Goal: Answer question/provide support

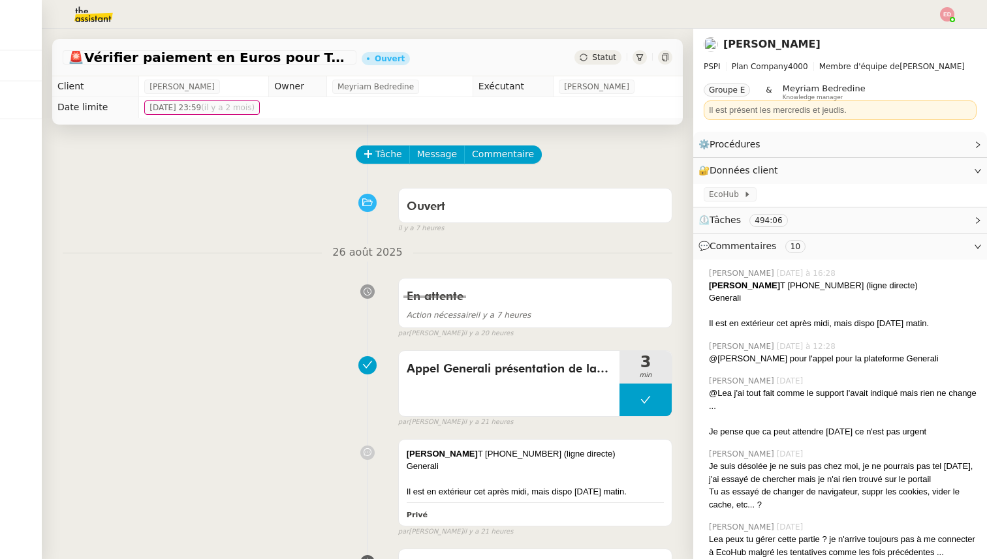
click at [91, 20] on img at bounding box center [83, 14] width 101 height 29
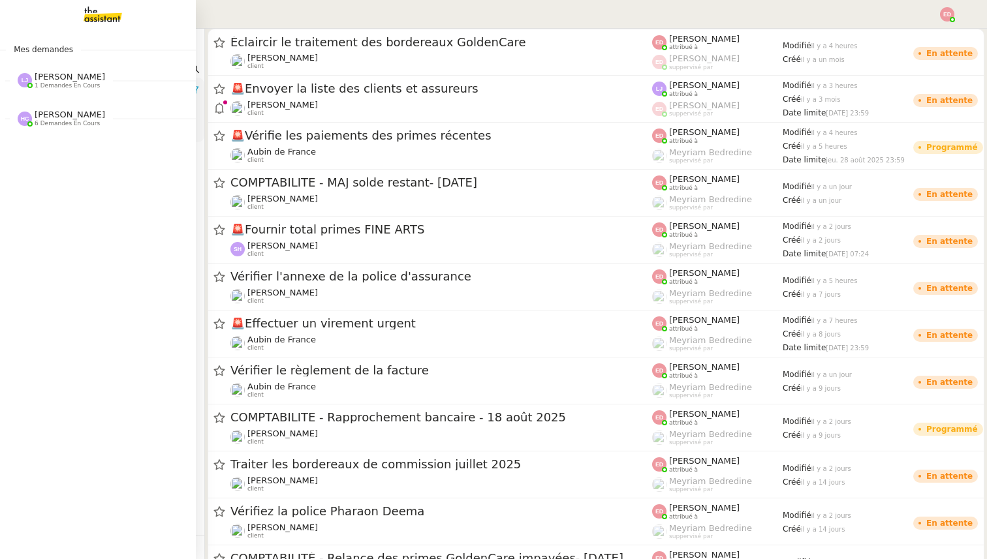
click at [45, 78] on span "[PERSON_NAME]" at bounding box center [70, 77] width 70 height 10
click at [57, 116] on span "Aubin de France" at bounding box center [50, 114] width 59 height 8
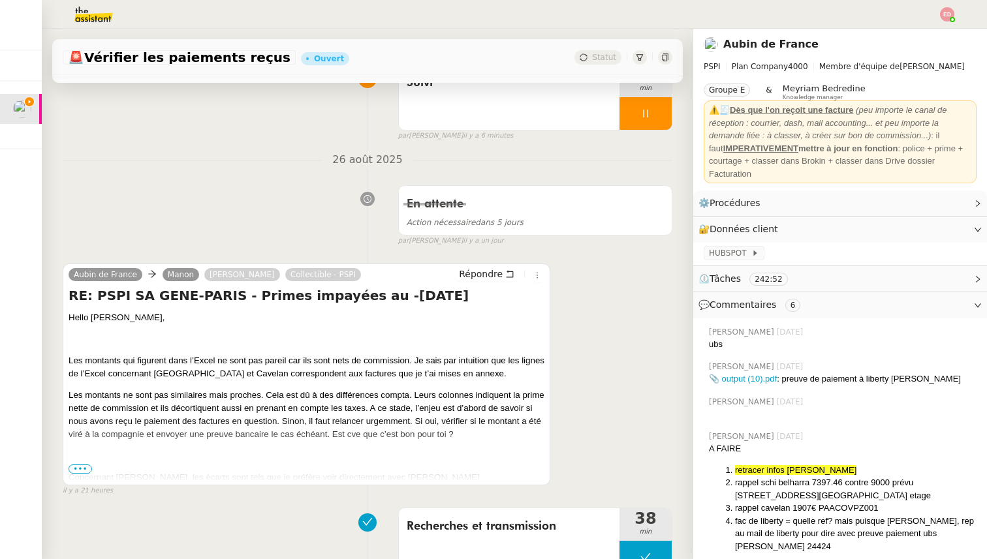
scroll to position [129, 0]
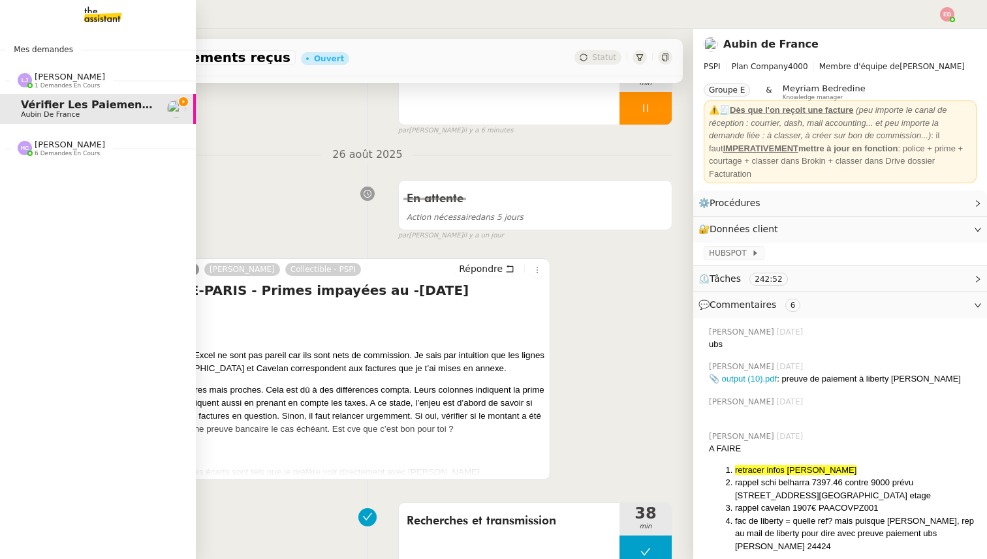
click at [53, 148] on span "[PERSON_NAME]" at bounding box center [70, 145] width 70 height 10
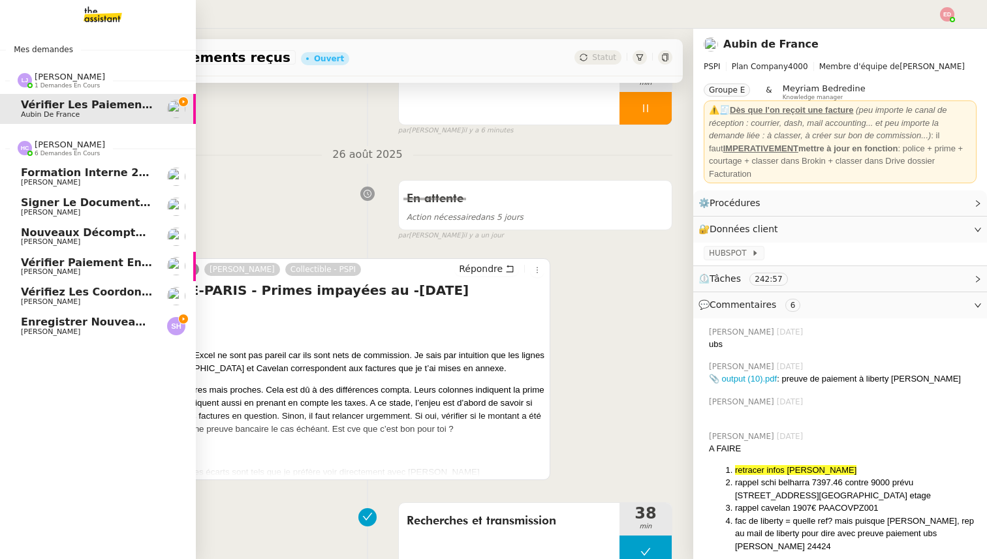
click at [41, 328] on span "[PERSON_NAME]" at bounding box center [50, 332] width 59 height 8
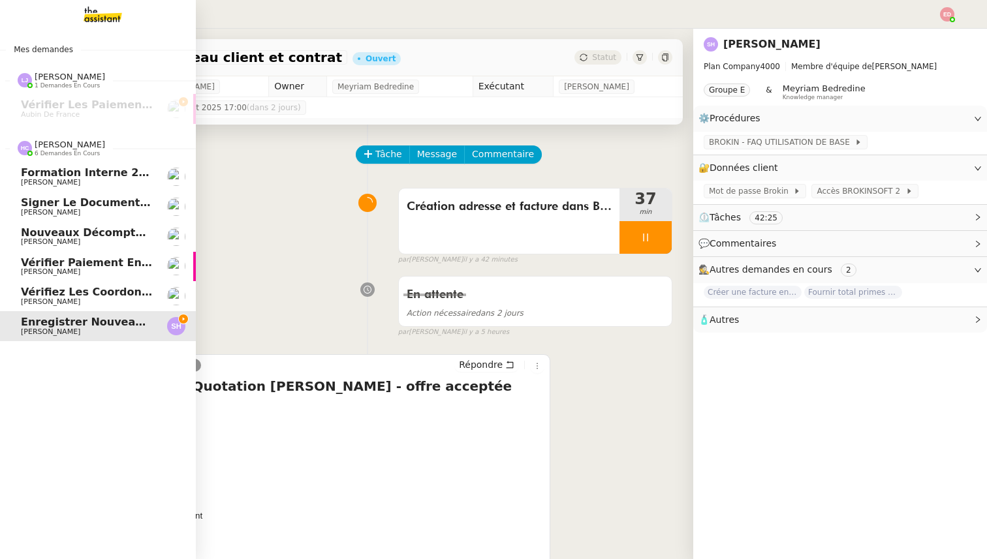
click at [46, 297] on span "Vérifiez les coordonnées bancaires pour le virement" at bounding box center [179, 292] width 316 height 12
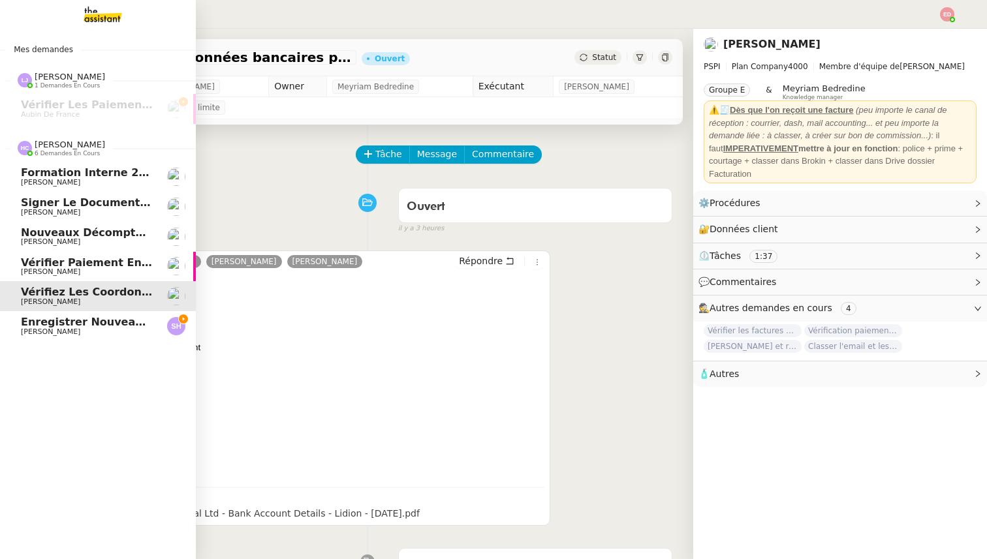
click at [52, 264] on span "Vérifier paiement en Euros pour Team2act" at bounding box center [145, 262] width 248 height 12
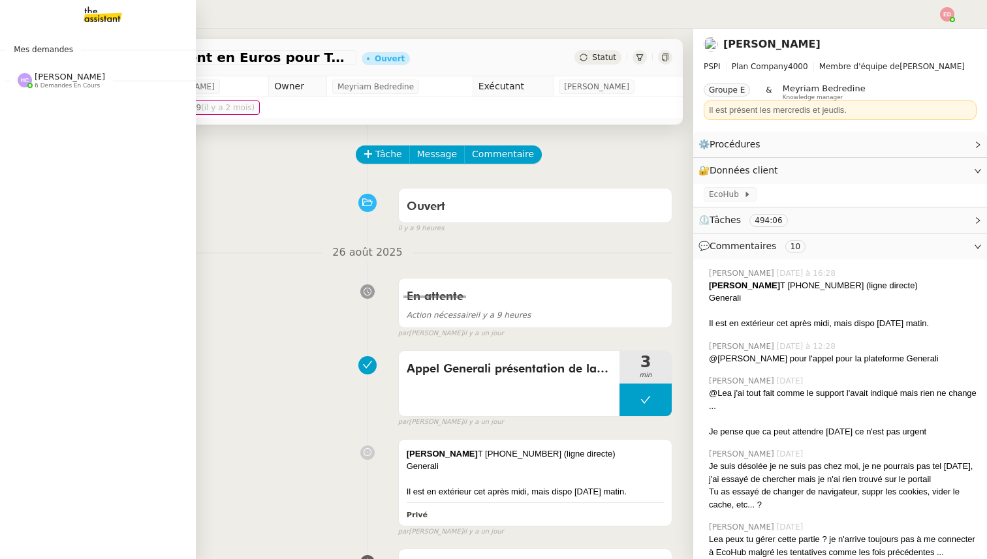
click at [40, 83] on span "6 demandes en cours" at bounding box center [67, 85] width 65 height 7
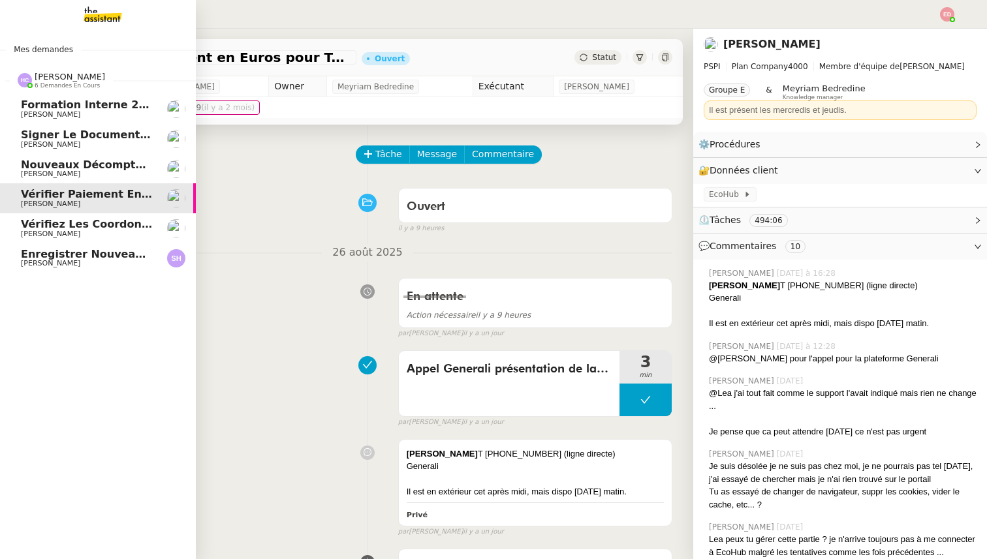
click at [62, 103] on span "Formation Interne 2 - [PERSON_NAME]" at bounding box center [134, 105] width 226 height 12
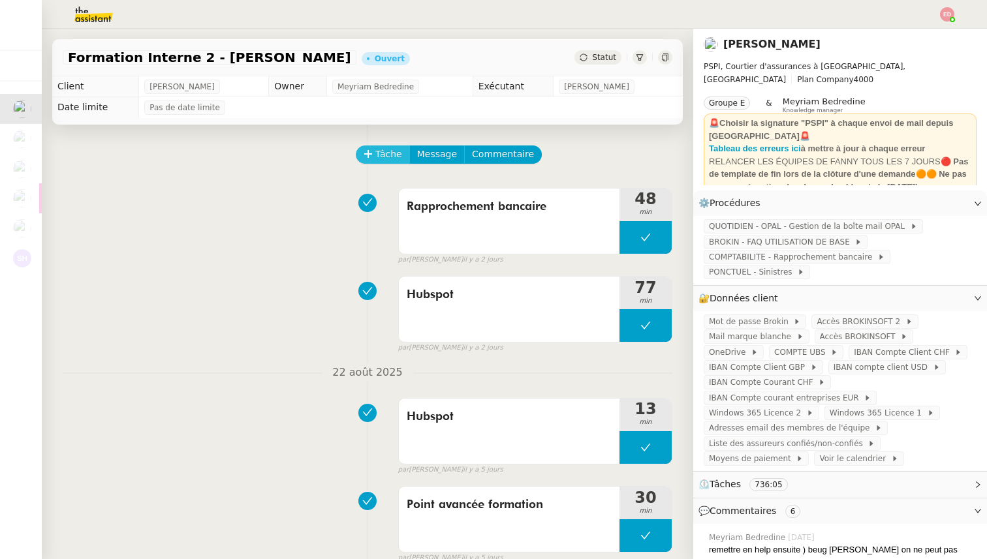
click at [390, 162] on span "Tâche" at bounding box center [388, 154] width 27 height 15
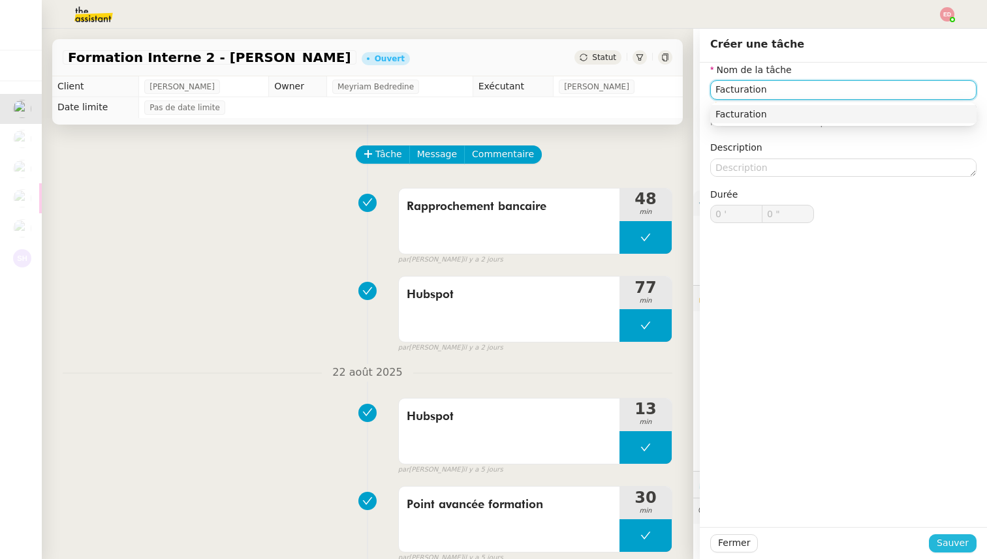
type input "Facturation"
click at [949, 544] on span "Sauver" at bounding box center [952, 543] width 32 height 15
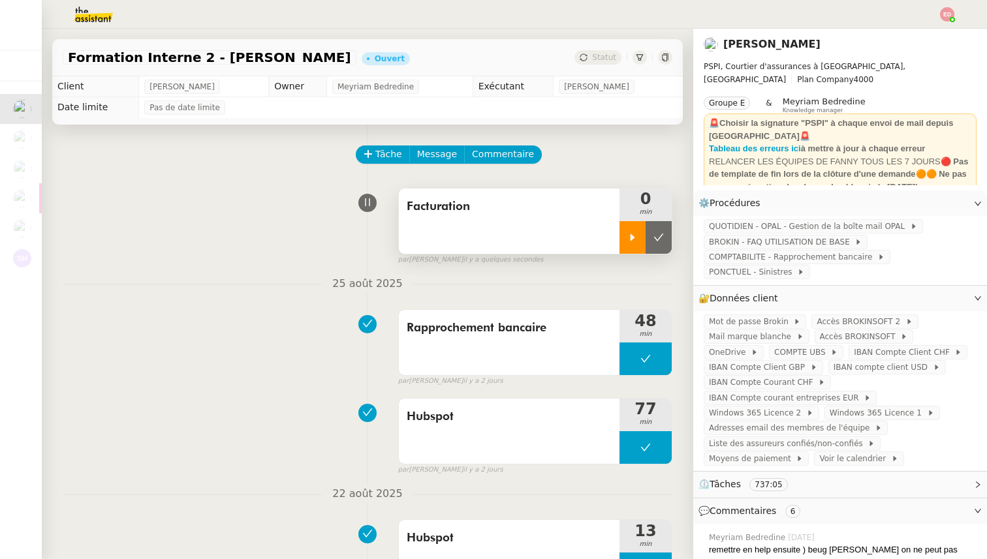
click at [623, 236] on div at bounding box center [632, 237] width 26 height 33
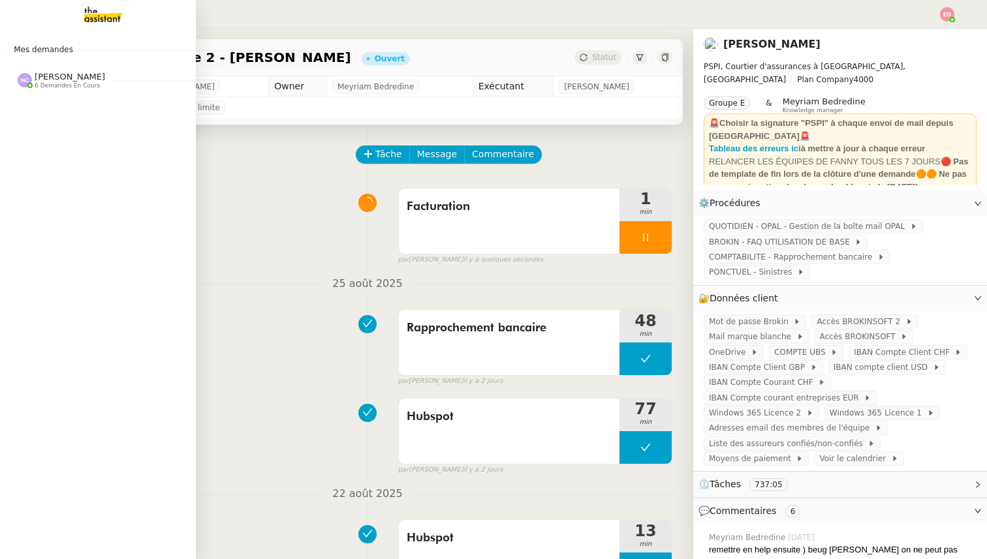
click at [61, 82] on span "6 demandes en cours" at bounding box center [67, 85] width 65 height 7
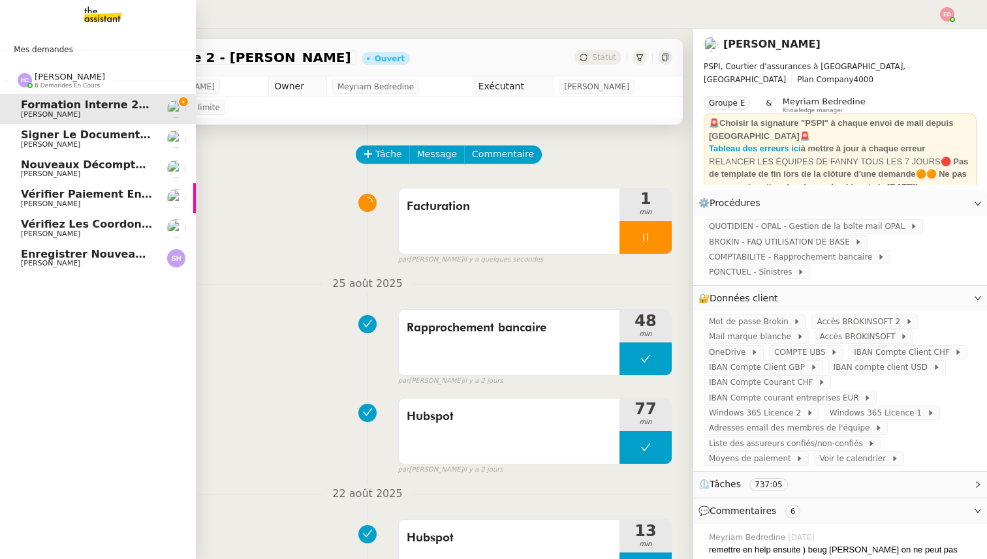
click at [89, 256] on span "Enregistrer nouveau client et contrat" at bounding box center [133, 254] width 224 height 12
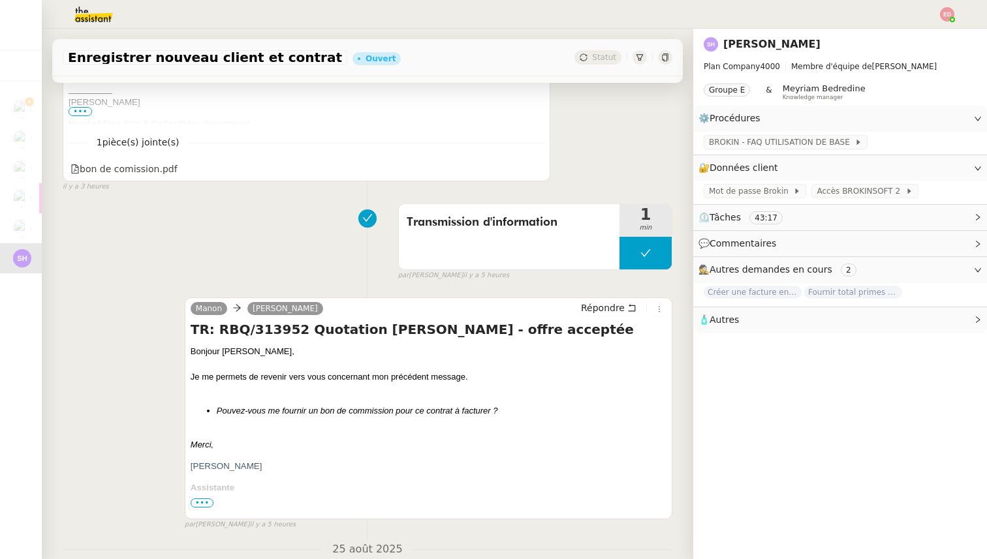
scroll to position [413, 0]
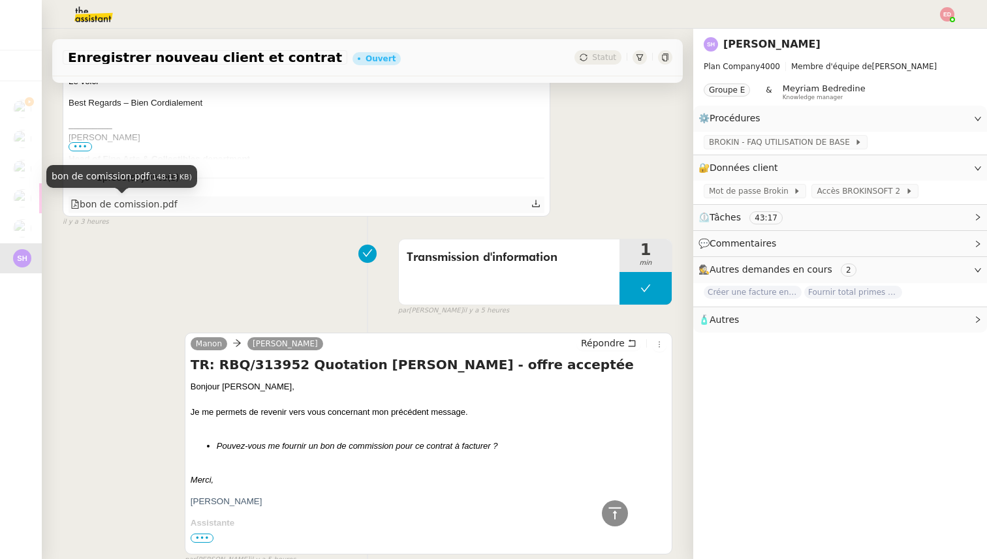
click at [154, 205] on div "bon de comission.pdf" at bounding box center [123, 204] width 107 height 15
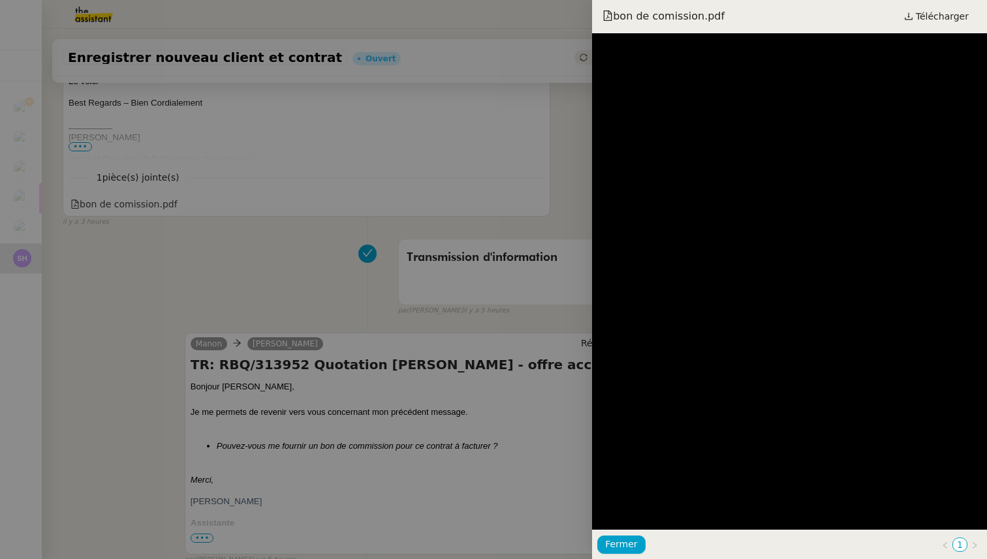
click at [249, 260] on div at bounding box center [493, 279] width 987 height 559
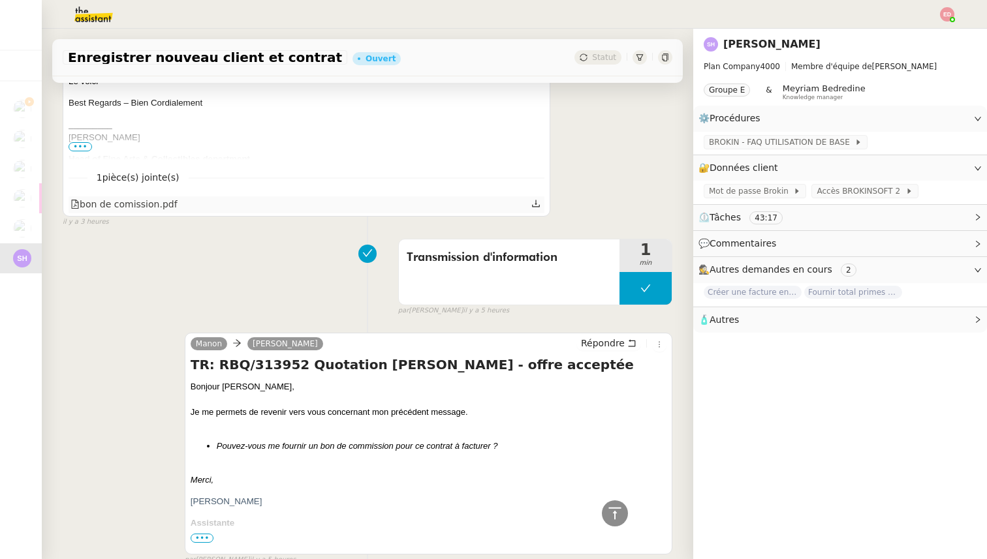
click at [537, 202] on icon at bounding box center [535, 203] width 9 height 9
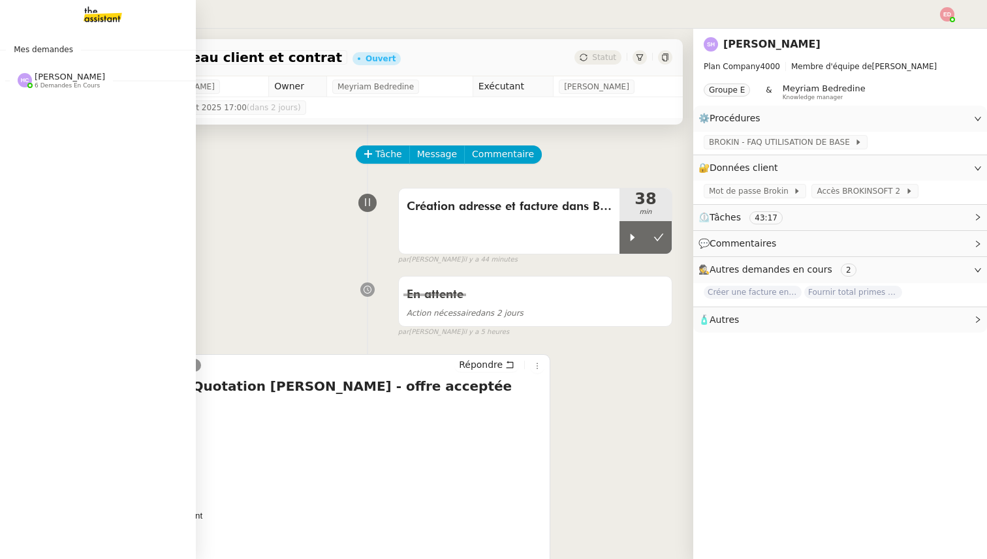
click at [57, 85] on span "6 demandes en cours" at bounding box center [67, 85] width 65 height 7
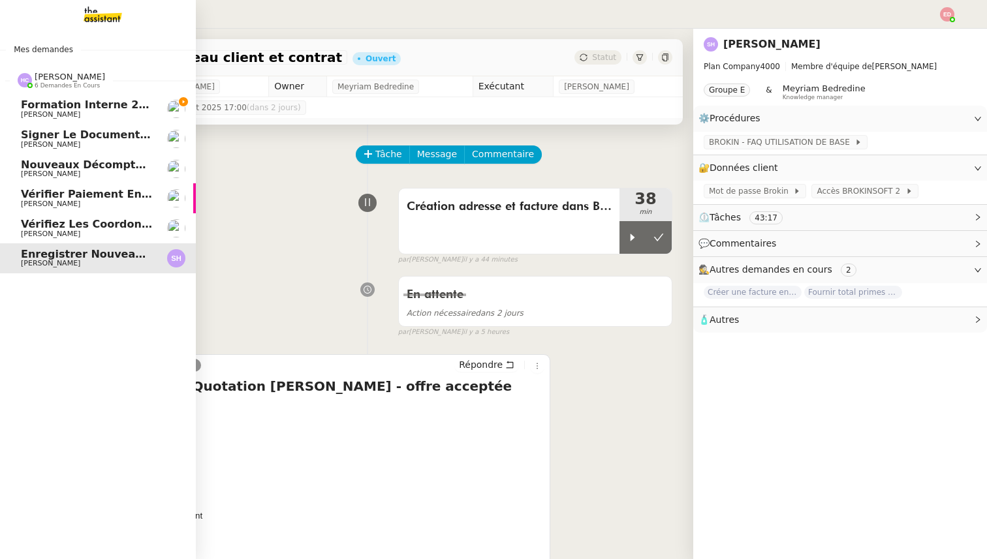
click at [58, 106] on span "Formation Interne 2 - [PERSON_NAME]" at bounding box center [134, 105] width 226 height 12
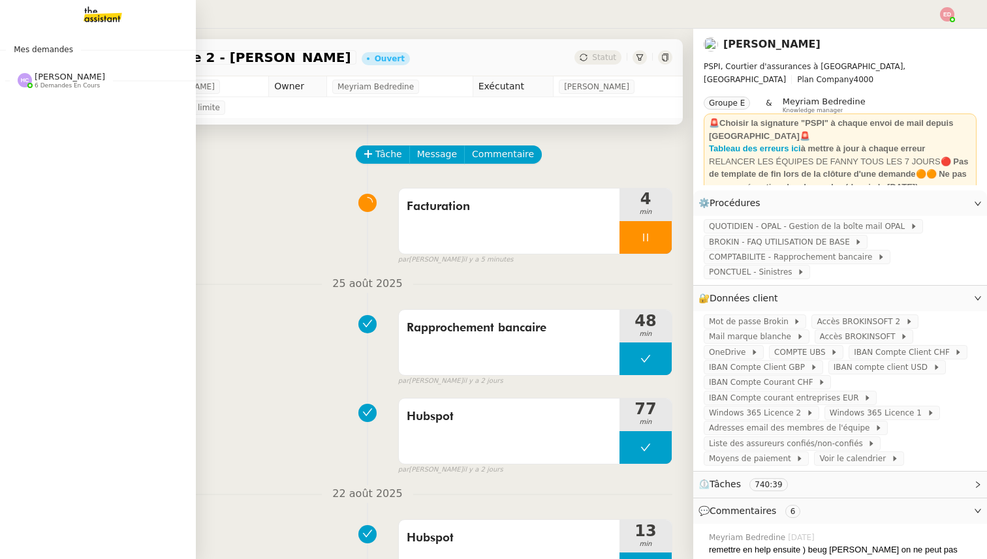
click at [53, 83] on span "6 demandes en cours" at bounding box center [67, 85] width 65 height 7
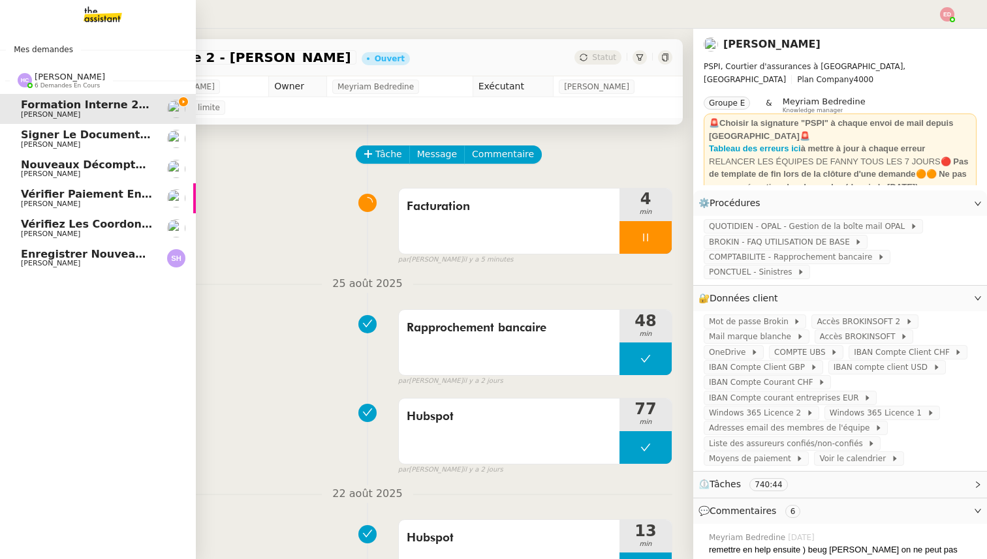
click at [54, 80] on span "[PERSON_NAME]" at bounding box center [70, 77] width 70 height 10
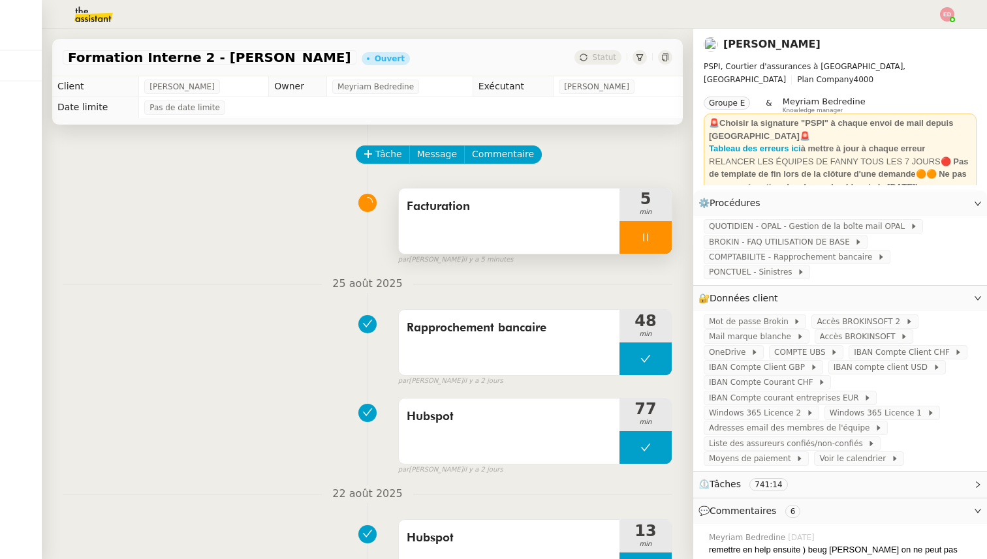
click at [662, 234] on div at bounding box center [645, 237] width 52 height 33
click at [666, 234] on icon at bounding box center [671, 237] width 10 height 10
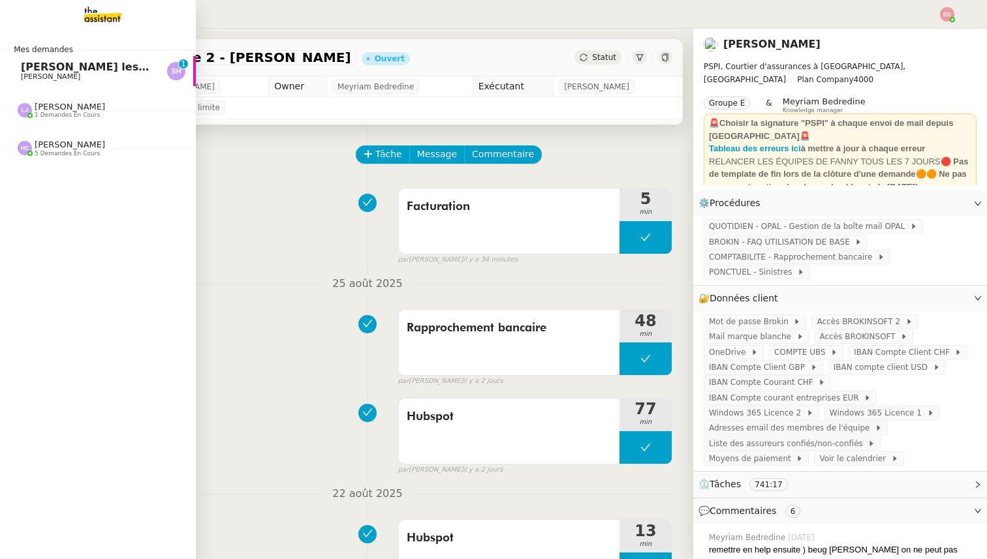
click at [25, 72] on span "[PERSON_NAME] les contrats assurés par des assureurs français" at bounding box center [211, 67] width 380 height 12
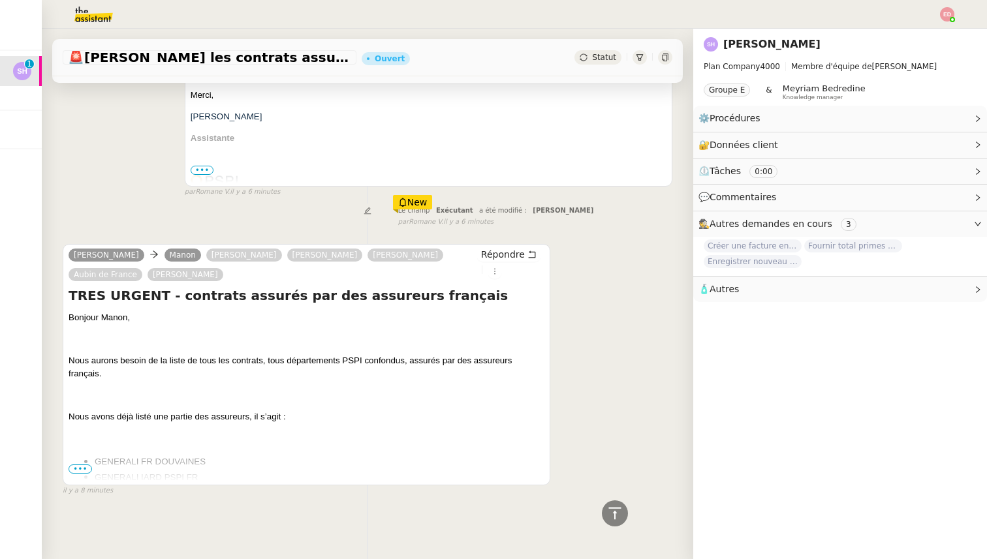
scroll to position [285, 0]
click at [83, 467] on span "•••" at bounding box center [80, 470] width 23 height 9
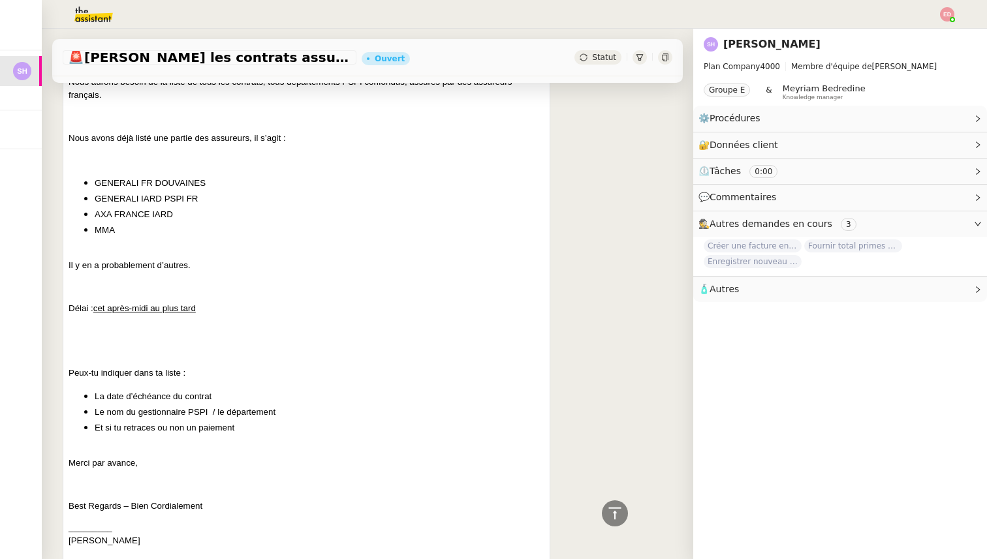
scroll to position [0, 0]
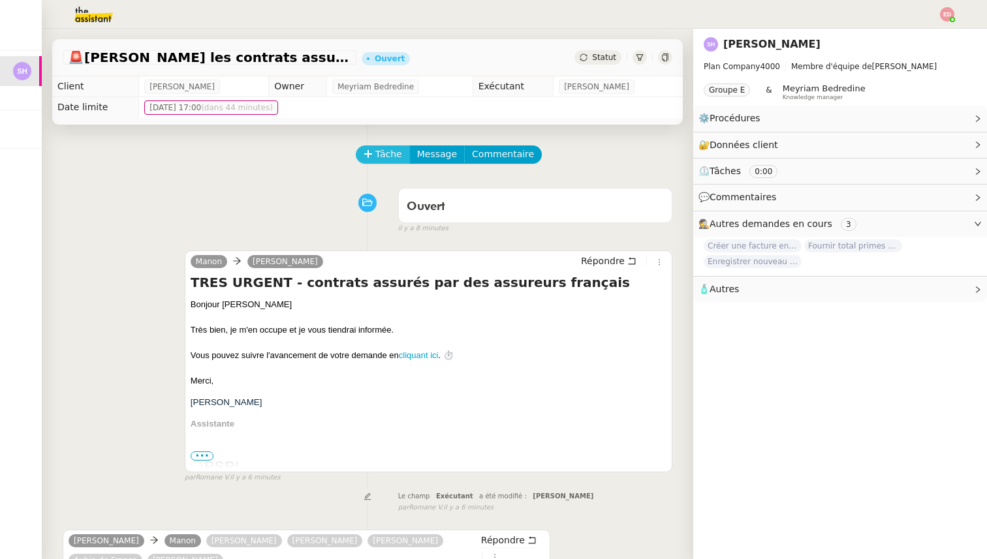
click at [392, 153] on span "Tâche" at bounding box center [388, 154] width 27 height 15
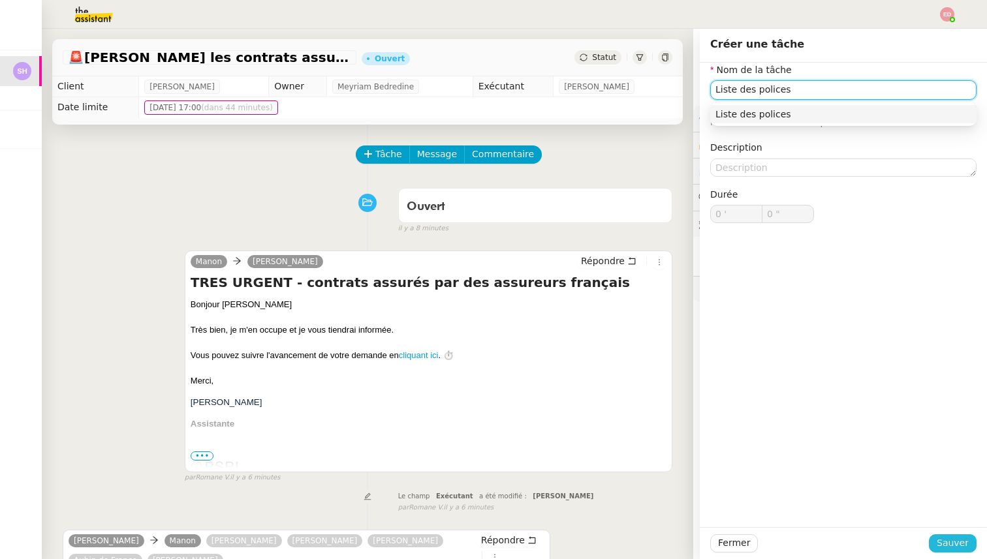
type input "Liste des polices"
click at [947, 541] on span "Sauver" at bounding box center [952, 543] width 32 height 15
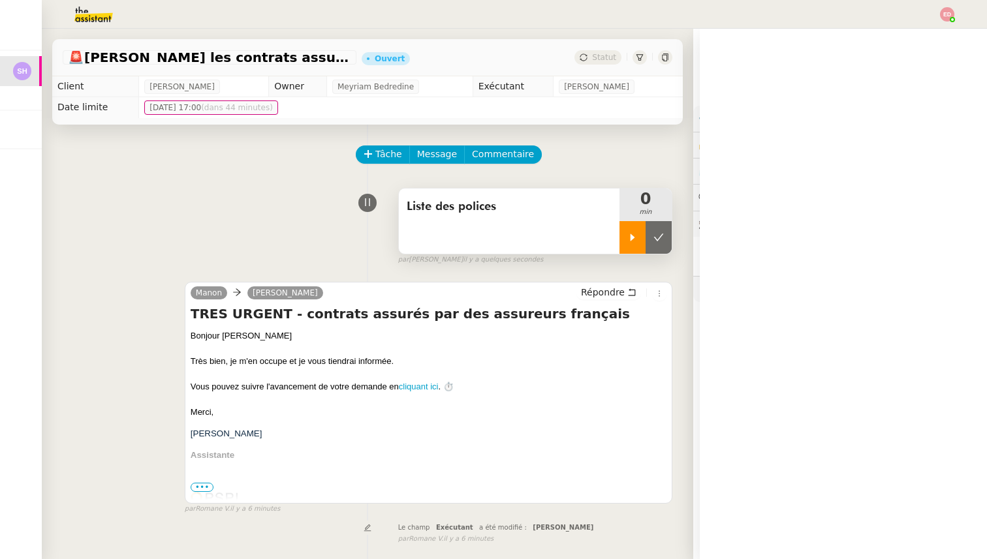
click at [626, 224] on div at bounding box center [632, 237] width 26 height 33
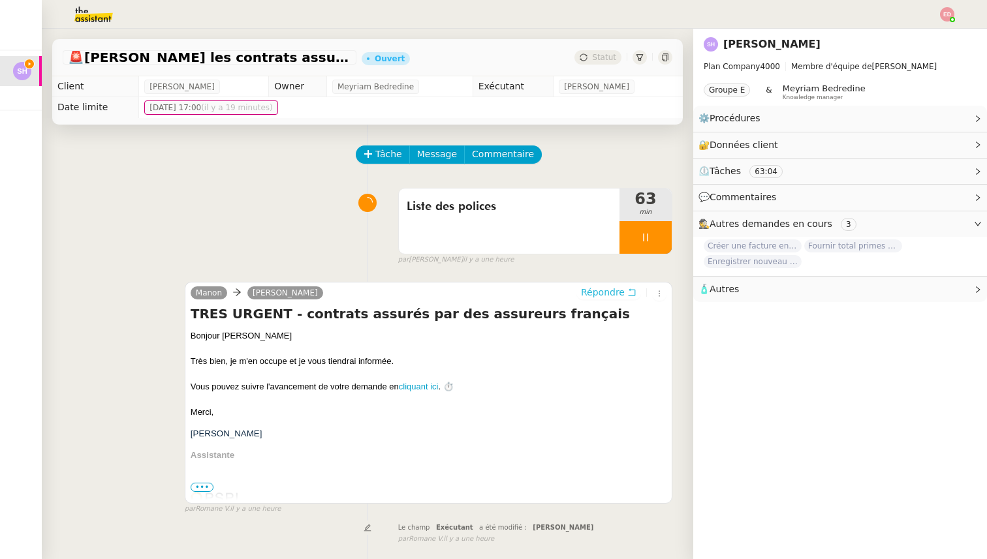
click at [591, 298] on span "Répondre" at bounding box center [603, 292] width 44 height 13
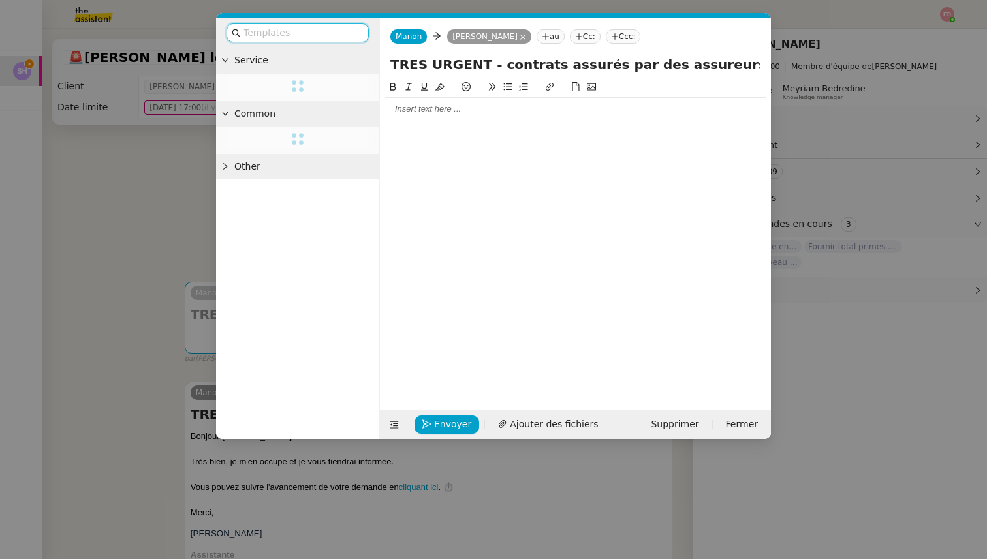
click at [408, 111] on div at bounding box center [575, 109] width 380 height 12
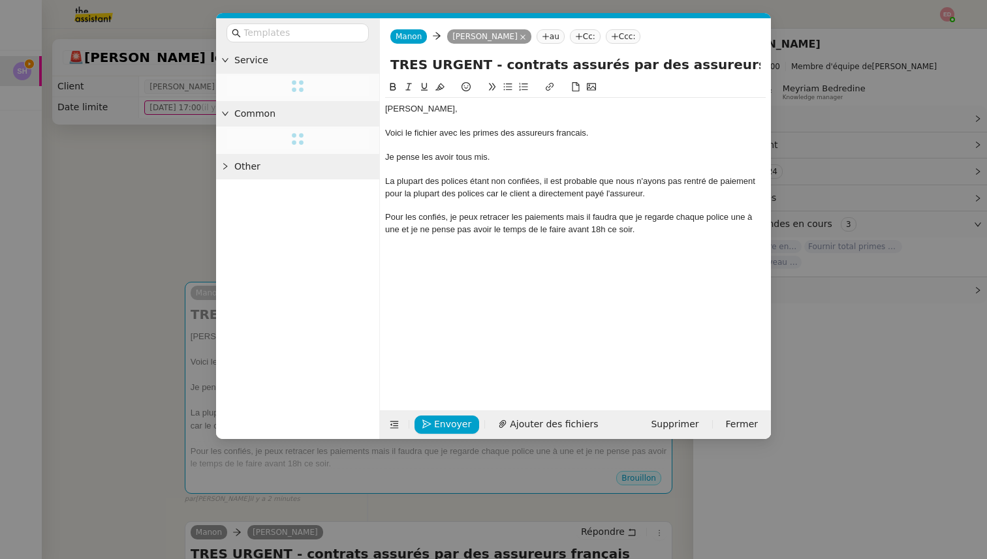
click at [431, 219] on div "Pour les confiés, je peux retracer les paiements mais il faudra que je regarde …" at bounding box center [575, 223] width 380 height 24
click at [0, 0] on lt-span "confi er" at bounding box center [0, 0] width 0 height 0
click at [563, 220] on div "Pour les confiés, je peux retracer les paiements mais il faudra que je regarde …" at bounding box center [575, 223] width 380 height 24
click at [572, 219] on div "Pour les confiés, je peux retracer les paiements mais il faudra que je regarde …" at bounding box center [575, 223] width 380 height 24
click at [0, 0] on lt-span ", mais" at bounding box center [0, 0] width 0 height 0
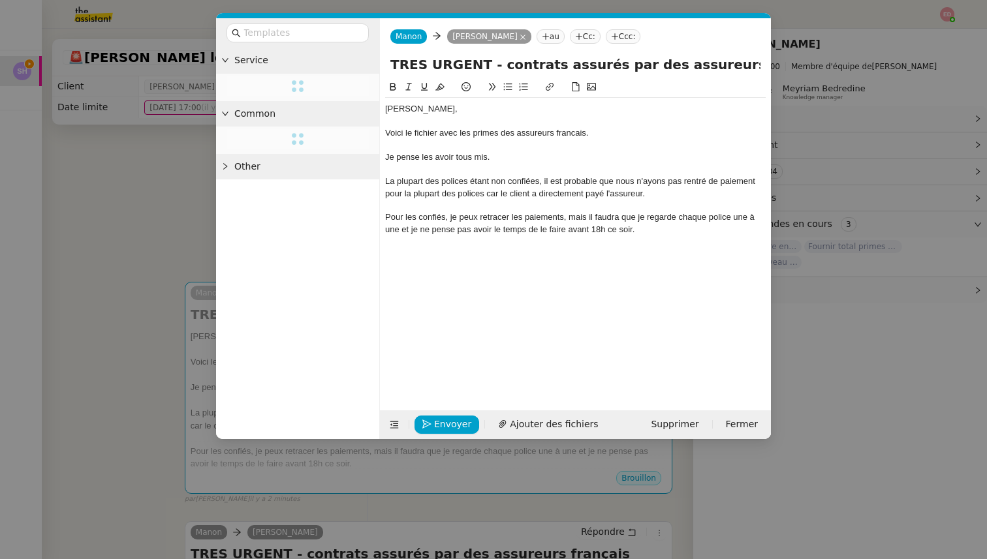
click at [492, 196] on div "La plupart des polices étant non confiées, il est probable que nous n'ayons pas…" at bounding box center [575, 188] width 380 height 24
click at [0, 0] on lt-span ", car" at bounding box center [0, 0] width 0 height 0
click at [576, 132] on div "Voici le fichier avec les primes des assureurs francais." at bounding box center [575, 133] width 380 height 12
click at [0, 0] on lt-span "français" at bounding box center [0, 0] width 0 height 0
click at [644, 231] on div "Pour les confiés, je peux retracer les paiements, mais il faudra que je regarde…" at bounding box center [575, 223] width 380 height 24
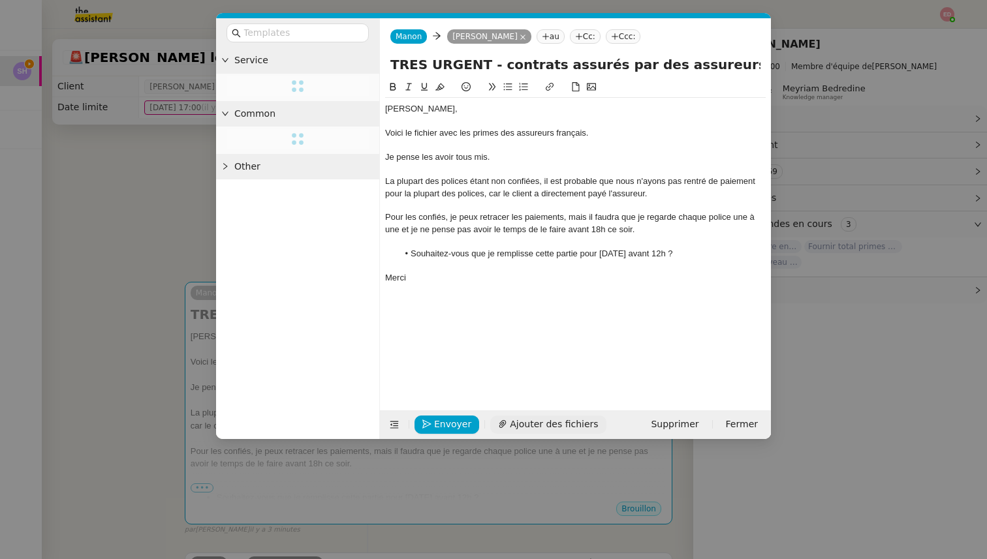
click at [548, 424] on span "Ajouter des fichiers" at bounding box center [554, 424] width 88 height 15
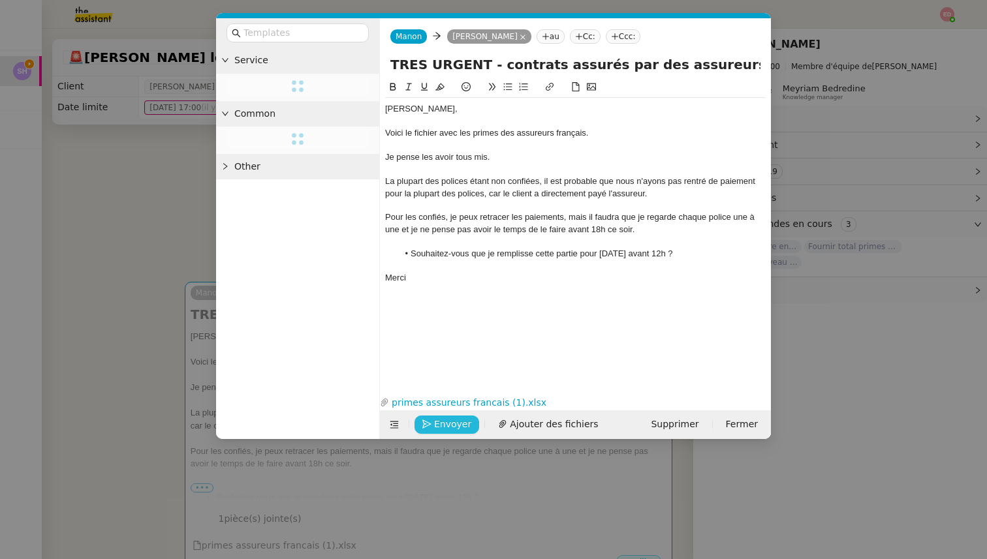
click at [446, 422] on span "Envoyer" at bounding box center [452, 424] width 37 height 15
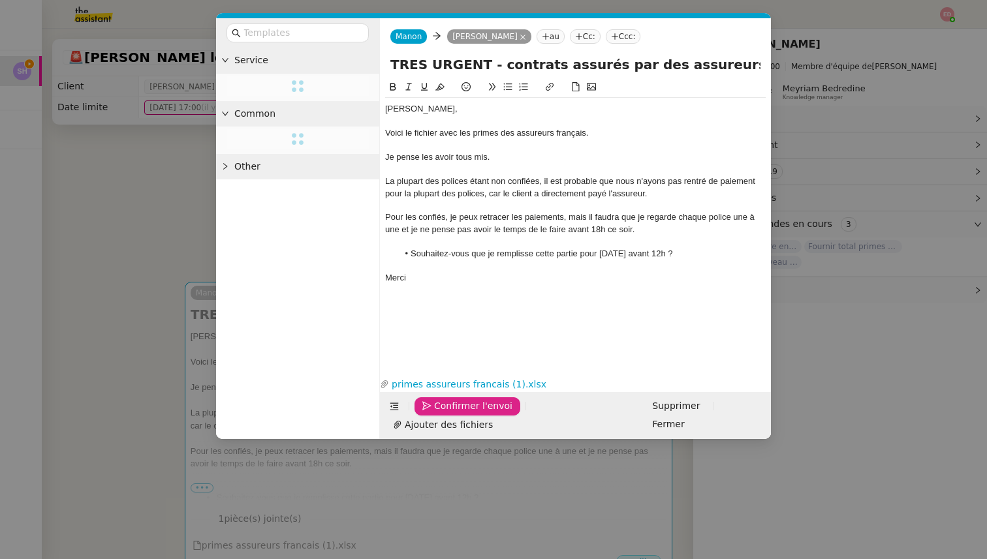
click at [446, 414] on span "Confirmer l'envoi" at bounding box center [473, 406] width 78 height 15
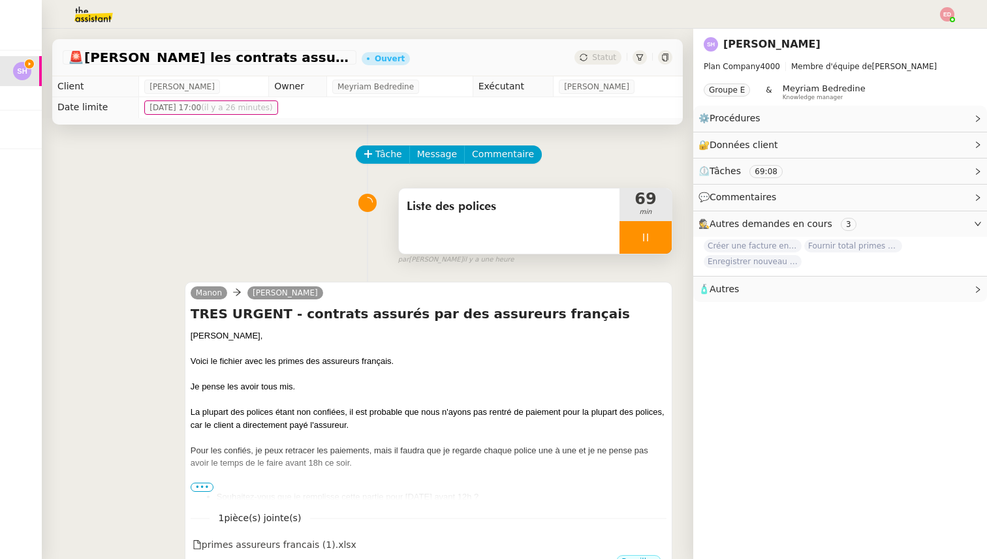
click at [663, 230] on div at bounding box center [645, 237] width 52 height 33
click at [663, 230] on button at bounding box center [658, 237] width 26 height 33
click at [604, 59] on span "Statut" at bounding box center [604, 57] width 24 height 9
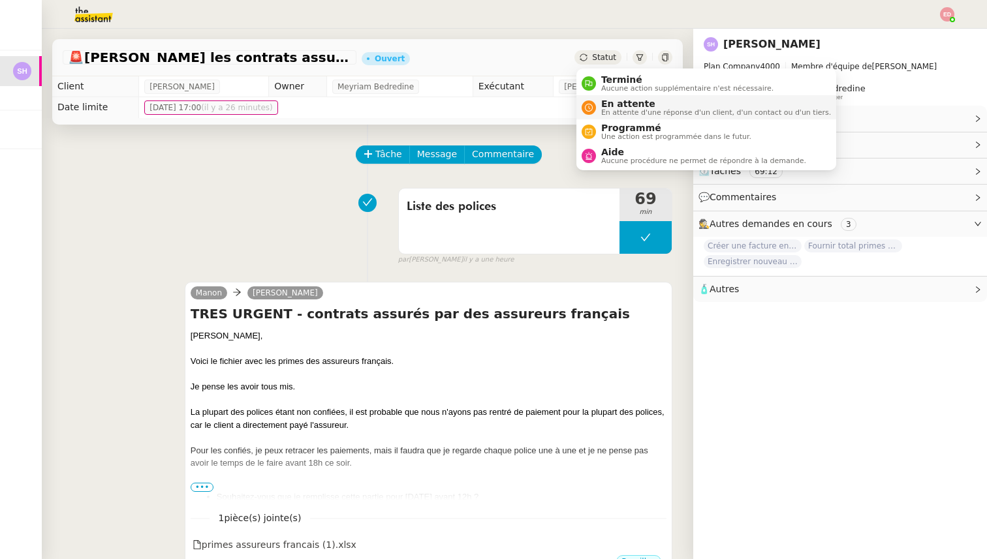
click at [628, 109] on span "En attente d'une réponse d'un client, d'un contact ou d'un tiers." at bounding box center [716, 112] width 230 height 7
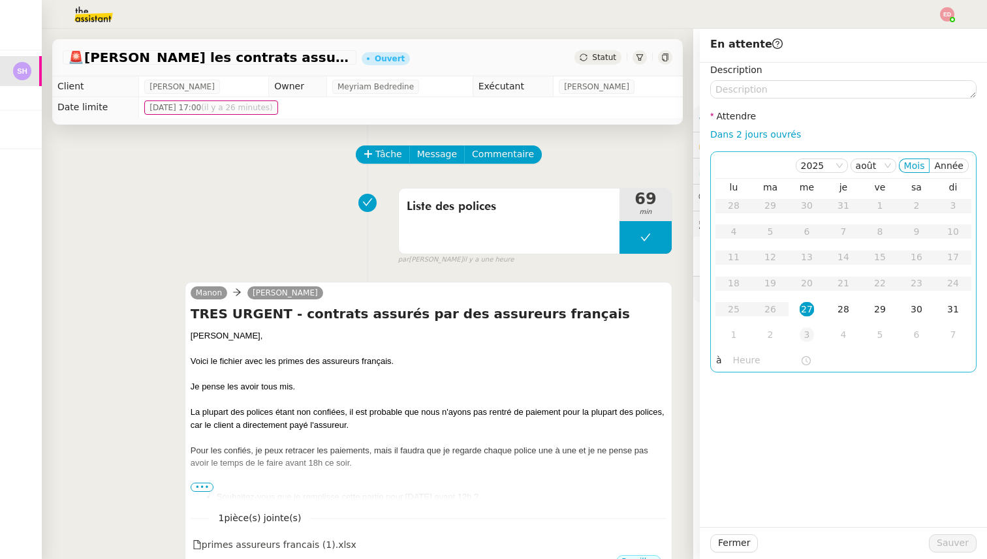
click at [807, 333] on div "3" at bounding box center [806, 335] width 14 height 14
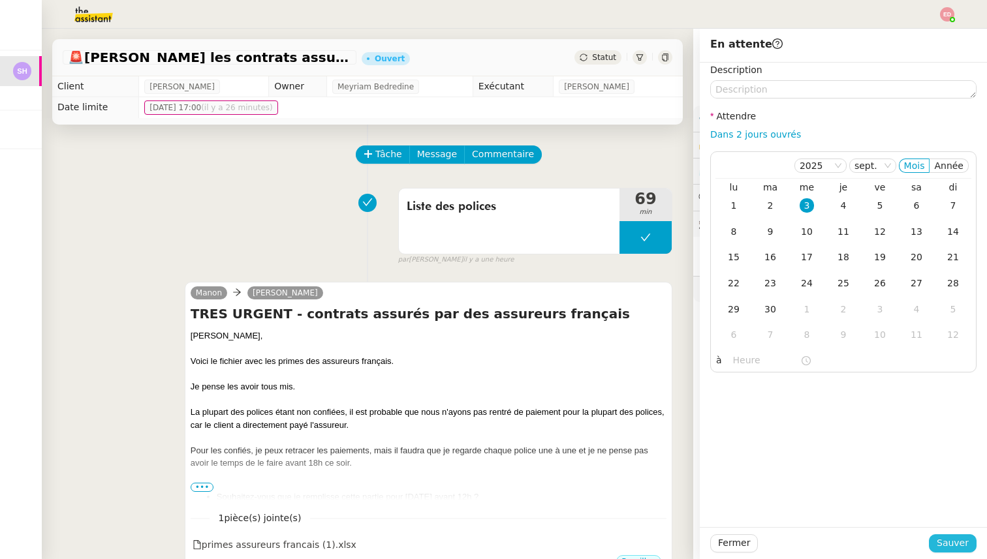
click at [949, 540] on span "Sauver" at bounding box center [952, 543] width 32 height 15
